Goal: Navigation & Orientation: Find specific page/section

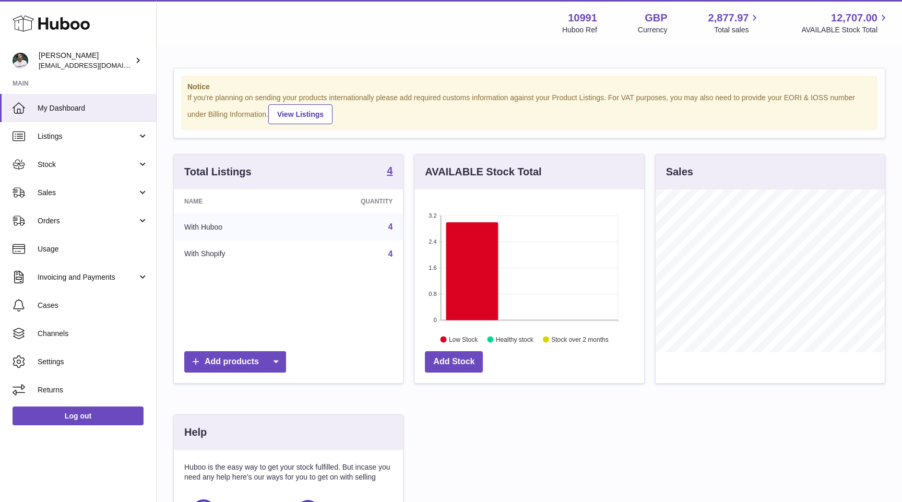
scroll to position [163, 229]
click at [77, 186] on link "Sales" at bounding box center [78, 193] width 156 height 28
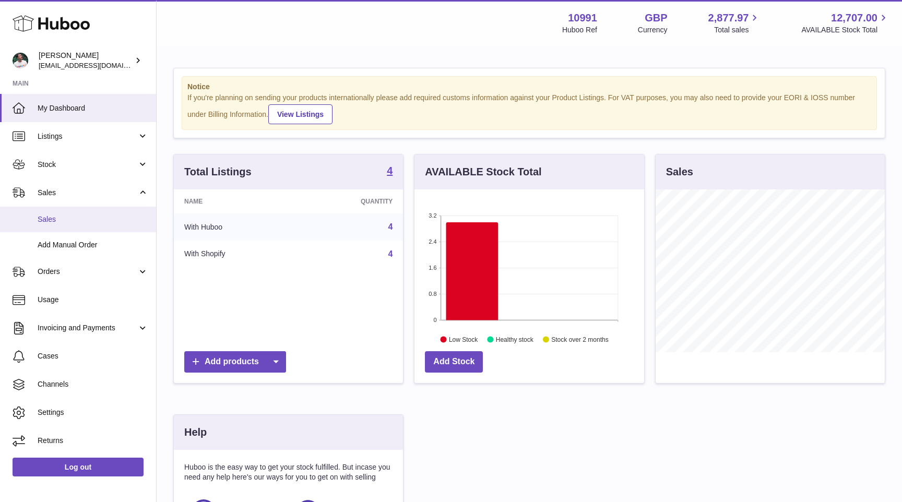
click at [78, 216] on span "Sales" at bounding box center [93, 220] width 111 height 10
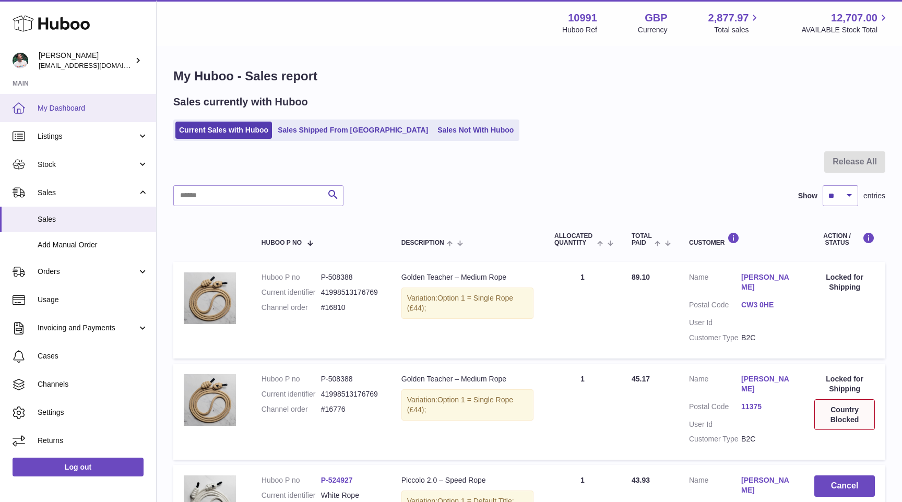
click at [79, 102] on link "My Dashboard" at bounding box center [78, 108] width 156 height 28
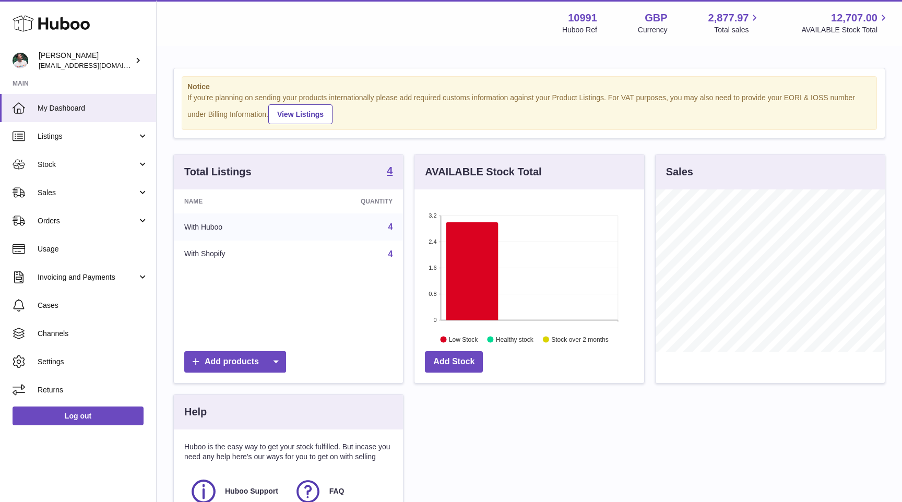
scroll to position [163, 229]
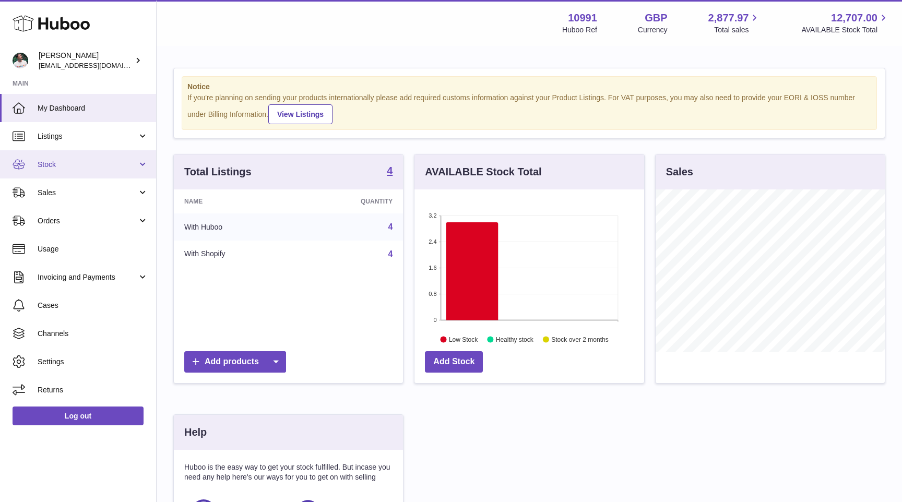
click at [94, 163] on span "Stock" at bounding box center [88, 165] width 100 height 10
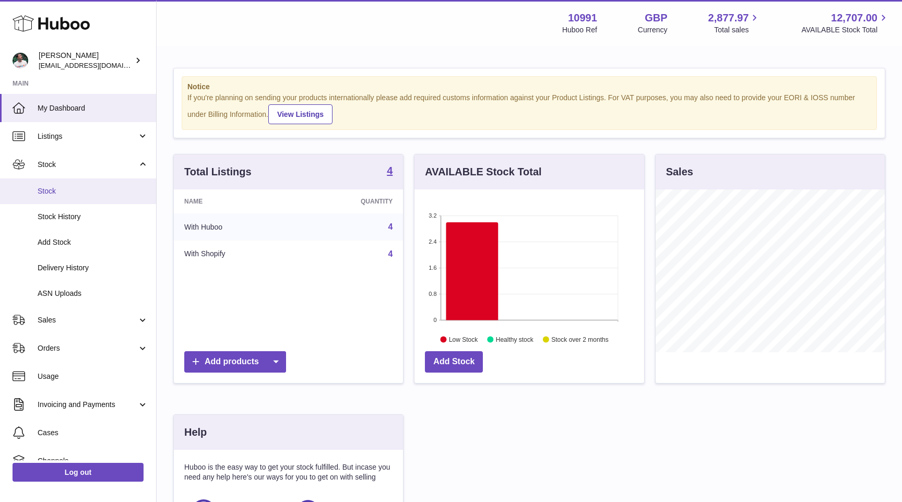
click at [85, 185] on link "Stock" at bounding box center [78, 192] width 156 height 26
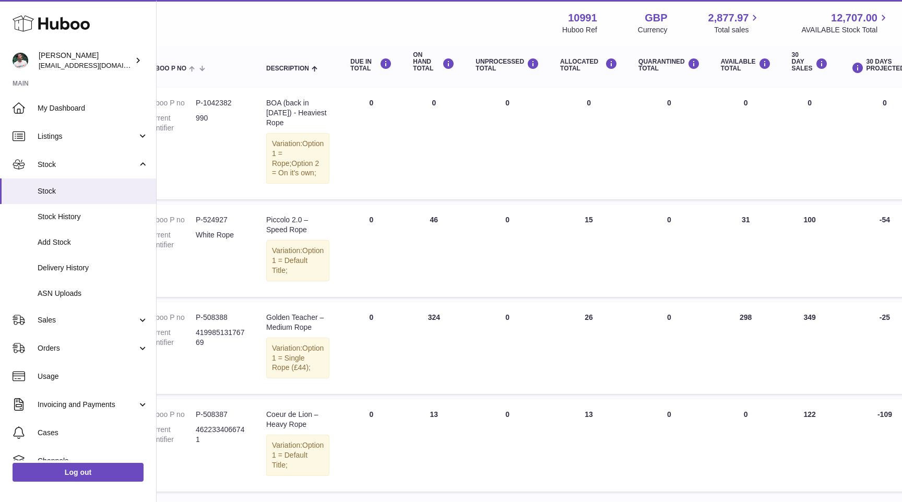
scroll to position [120, 0]
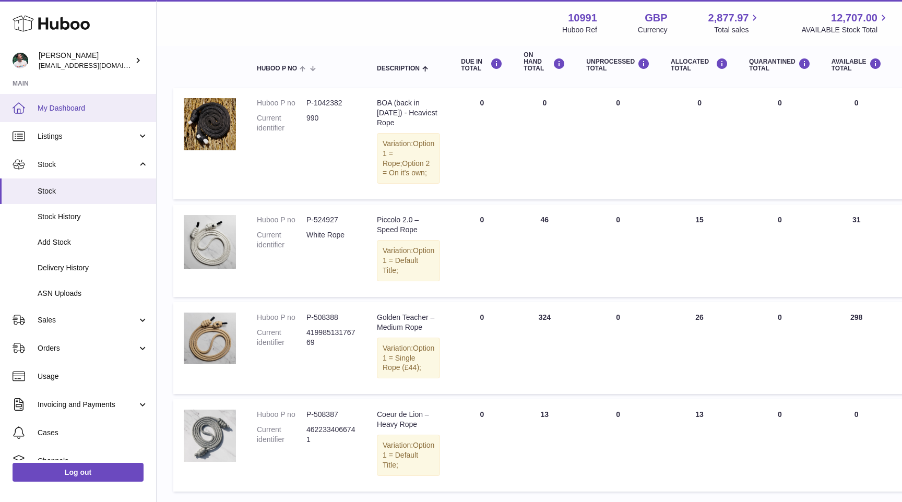
click at [51, 109] on span "My Dashboard" at bounding box center [93, 108] width 111 height 10
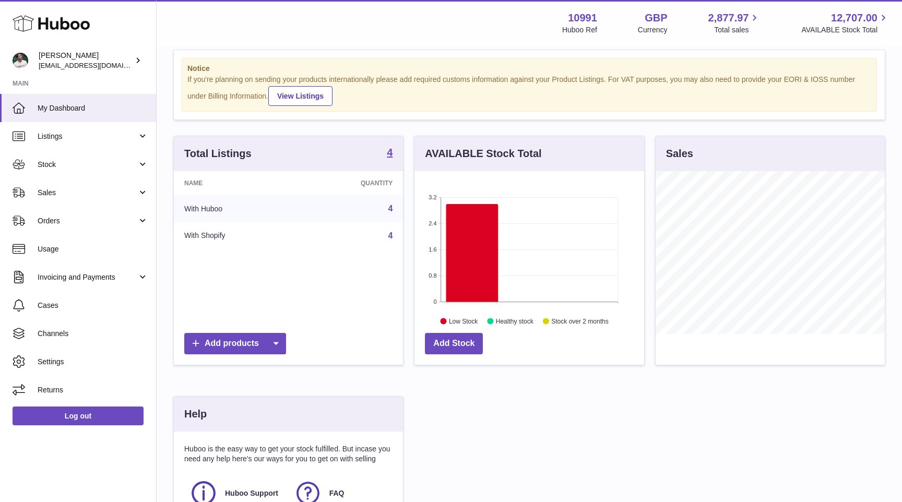
scroll to position [7, 0]
